Goal: Information Seeking & Learning: Learn about a topic

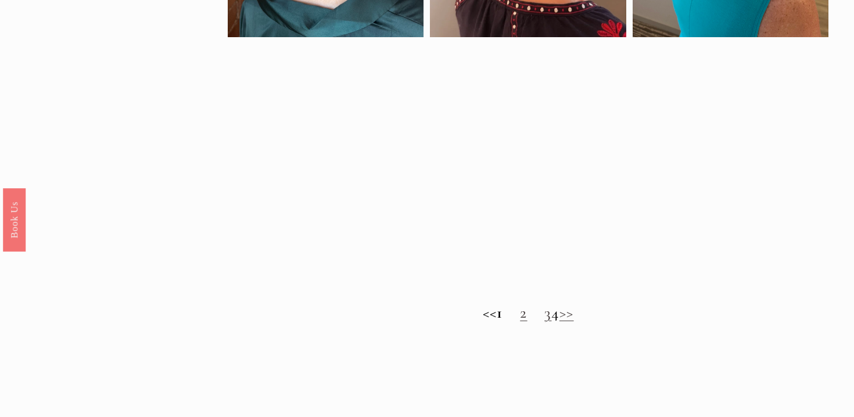
scroll to position [856, 0]
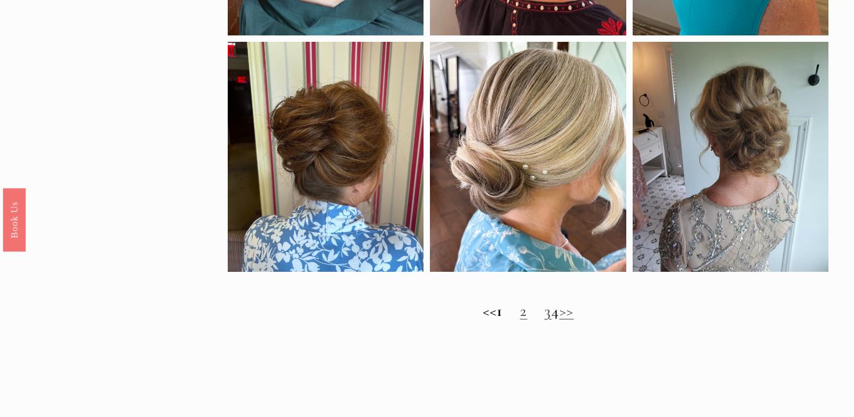
click at [520, 321] on link "2" at bounding box center [523, 311] width 7 height 19
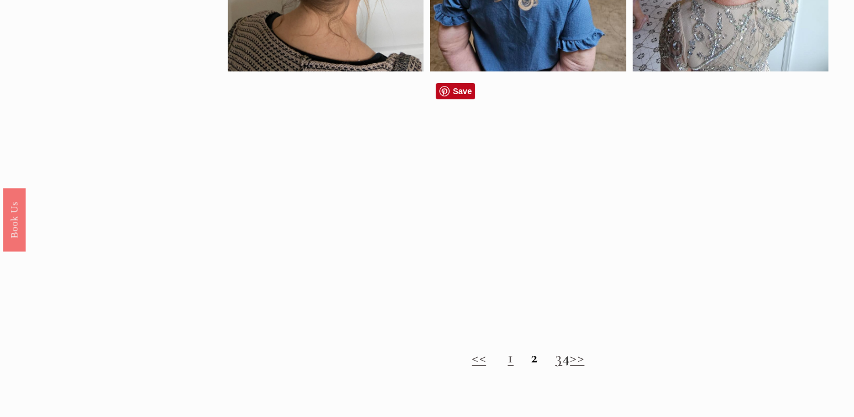
scroll to position [826, 0]
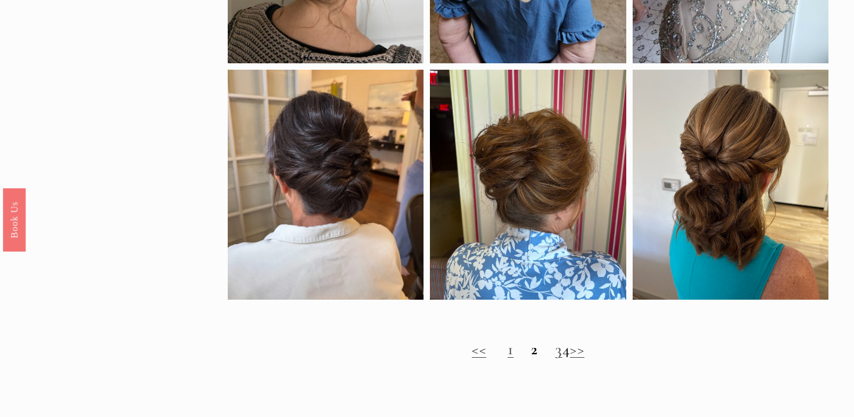
click at [555, 350] on link "3" at bounding box center [558, 349] width 7 height 19
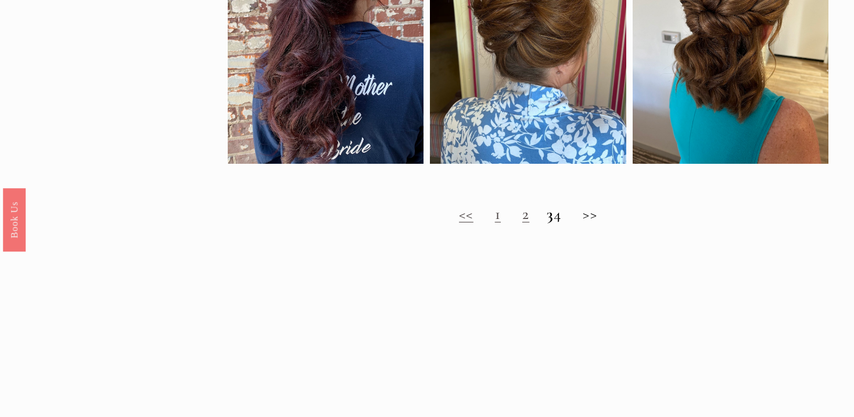
scroll to position [940, 0]
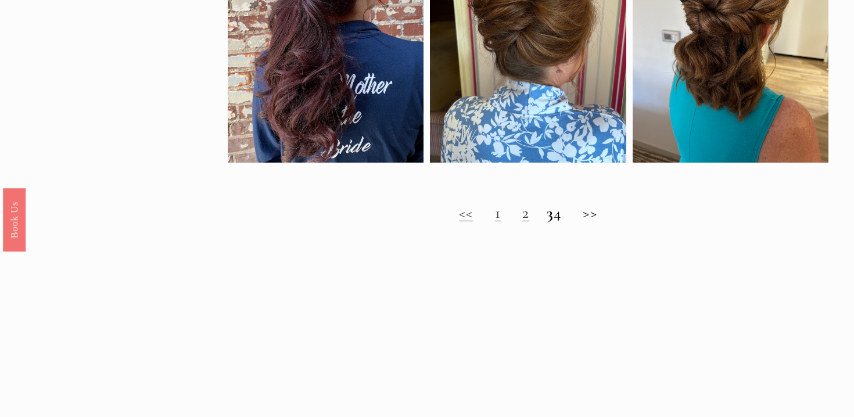
click at [568, 213] on h2 "<< 1 2 3 4 >>" at bounding box center [528, 213] width 601 height 19
click at [547, 216] on strong "3" at bounding box center [550, 212] width 7 height 19
click at [567, 218] on h2 "<< 1 2 3 4 >>" at bounding box center [528, 213] width 601 height 19
